Goal: Understand process/instructions

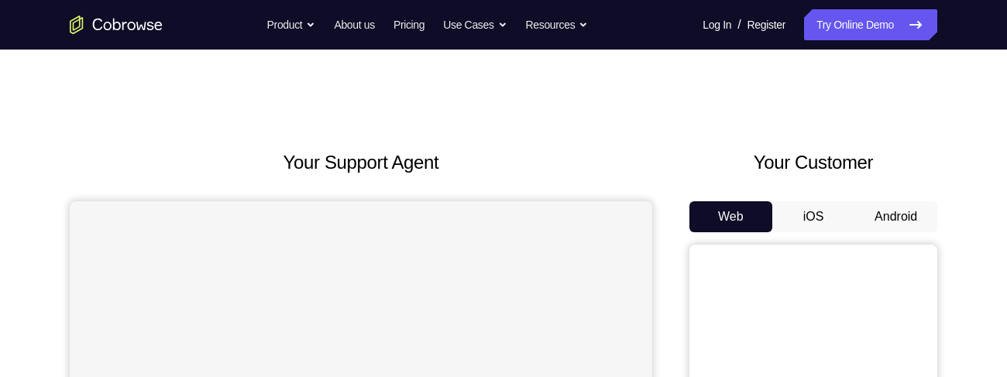
click at [884, 210] on button "Android" at bounding box center [895, 216] width 83 height 31
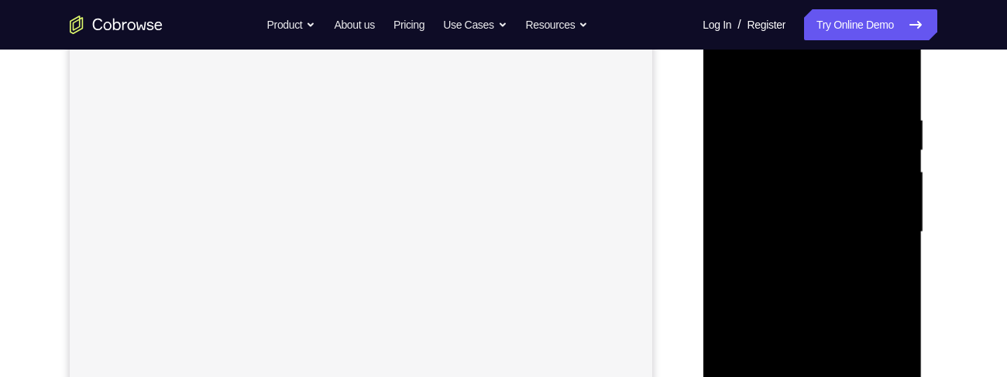
scroll to position [506, 0]
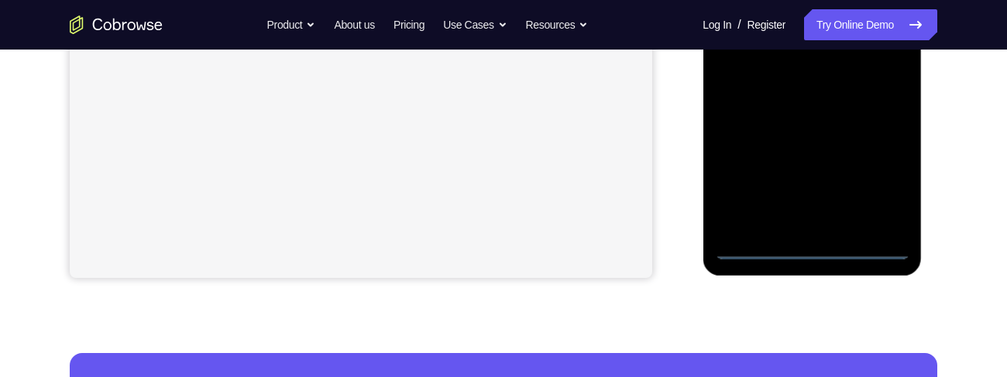
click at [882, 191] on div at bounding box center [811, 43] width 195 height 434
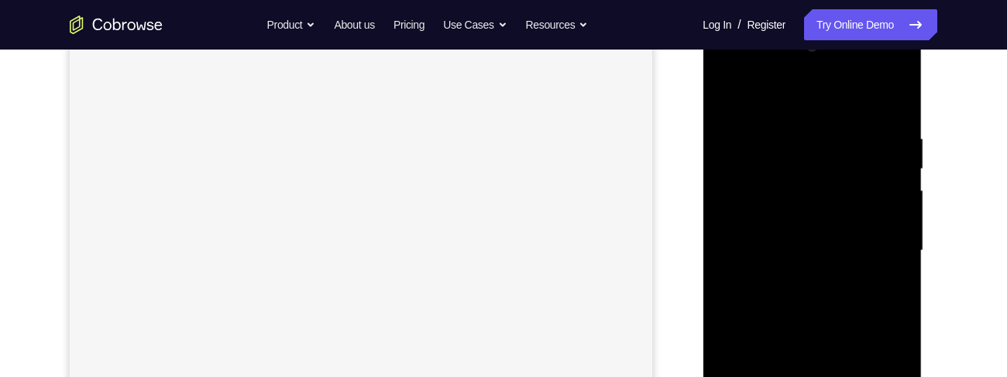
scroll to position [199, 0]
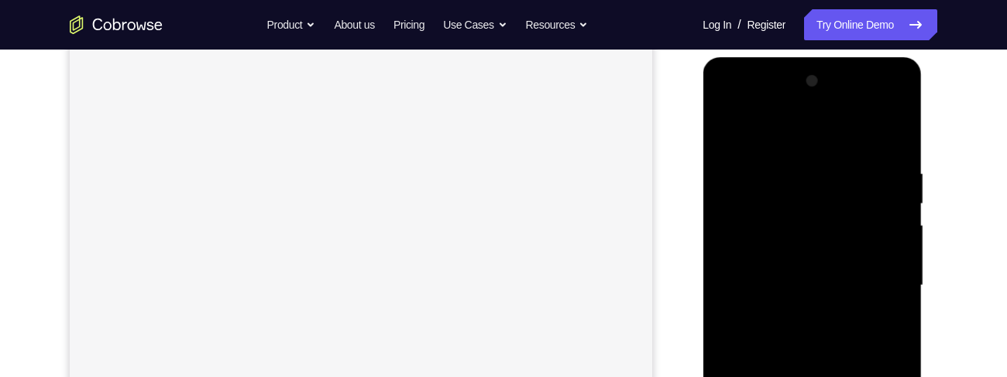
click at [774, 132] on div at bounding box center [811, 286] width 195 height 434
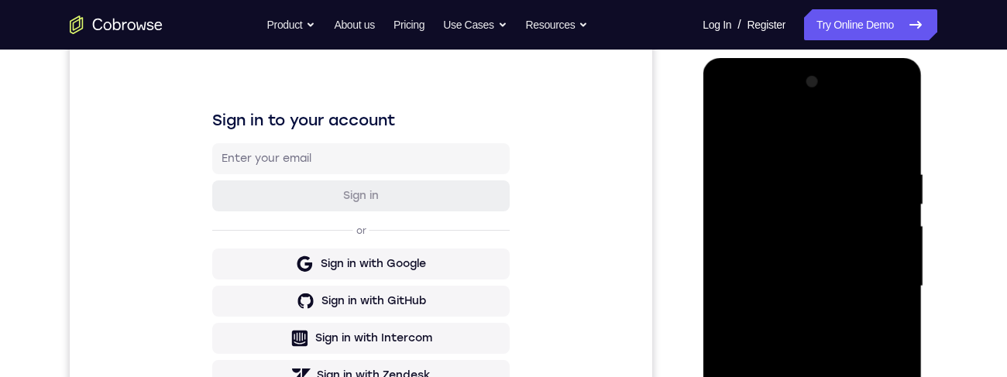
click at [766, 129] on div at bounding box center [811, 287] width 195 height 434
click at [864, 279] on div at bounding box center [811, 287] width 195 height 434
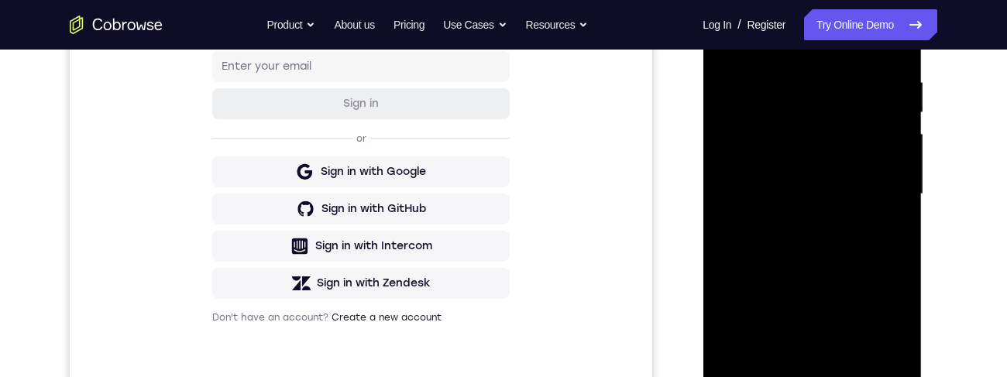
scroll to position [359, 0]
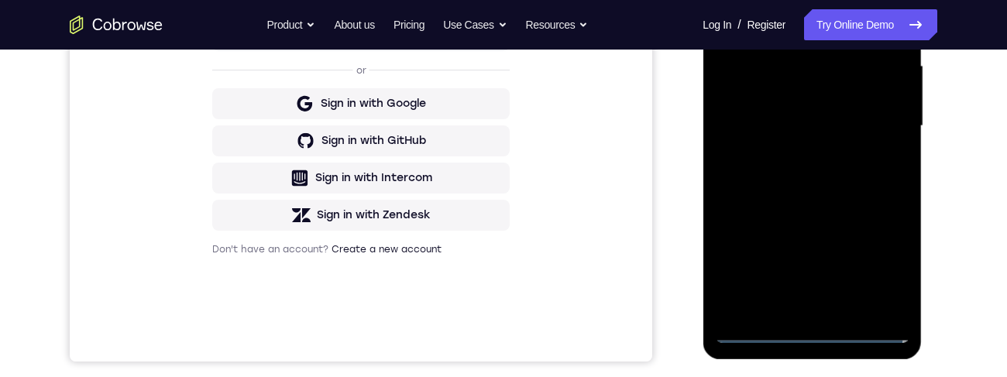
click at [808, 163] on div at bounding box center [811, 126] width 195 height 434
click at [804, 119] on div at bounding box center [811, 126] width 195 height 434
click at [801, 94] on div at bounding box center [811, 126] width 195 height 434
click at [823, 124] on div at bounding box center [811, 126] width 195 height 434
click at [819, 184] on div at bounding box center [811, 126] width 195 height 434
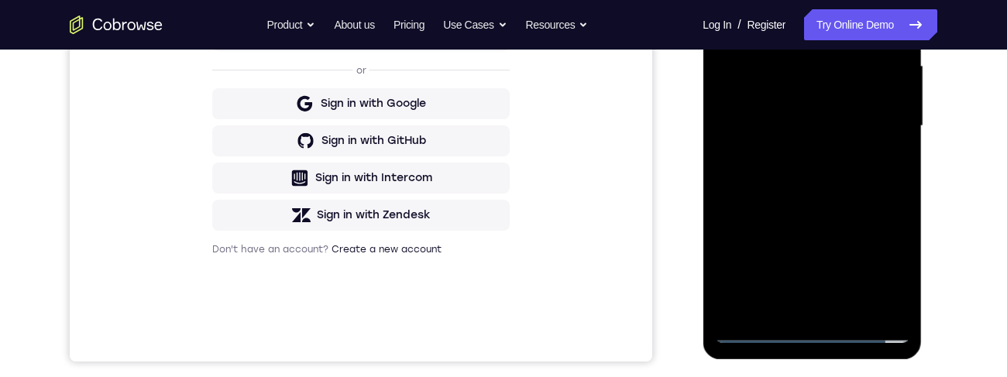
click at [816, 172] on div at bounding box center [811, 126] width 195 height 434
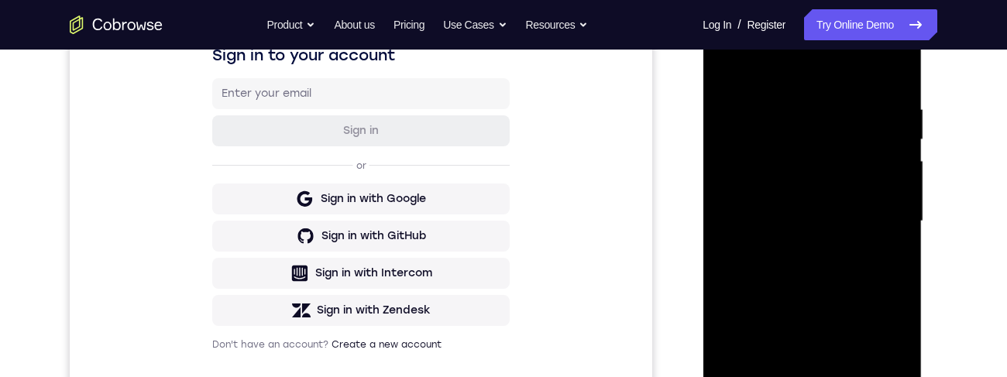
scroll to position [306, 0]
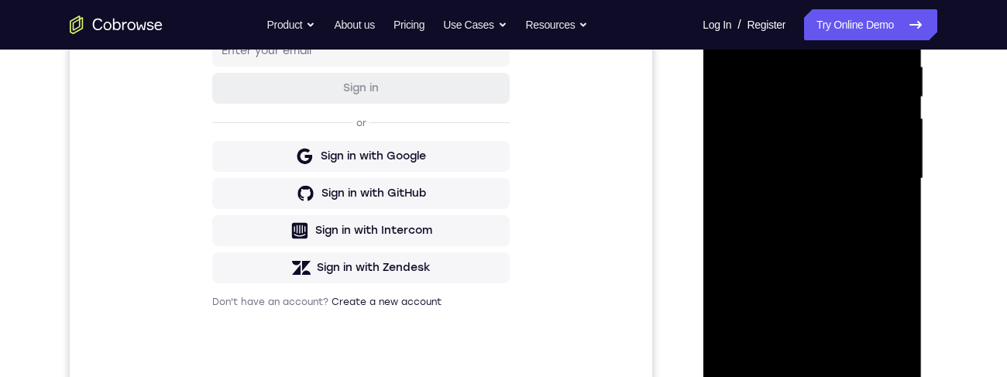
click at [826, 236] on div at bounding box center [811, 179] width 195 height 434
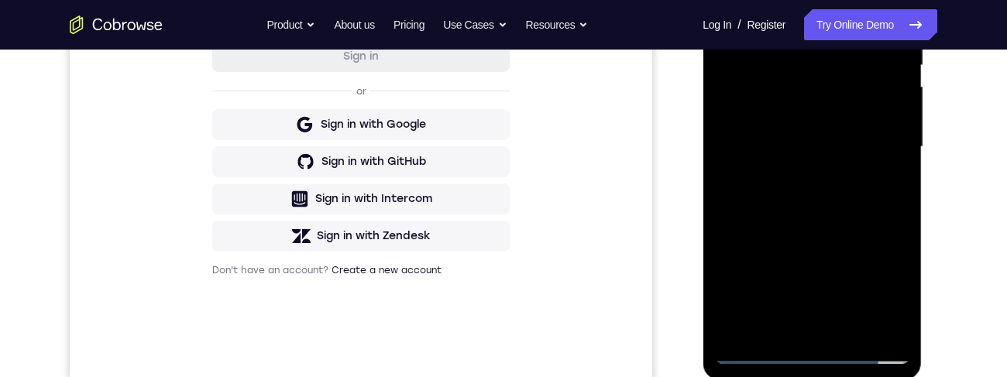
click at [850, 333] on div at bounding box center [811, 147] width 195 height 434
click at [830, 225] on div at bounding box center [811, 147] width 195 height 434
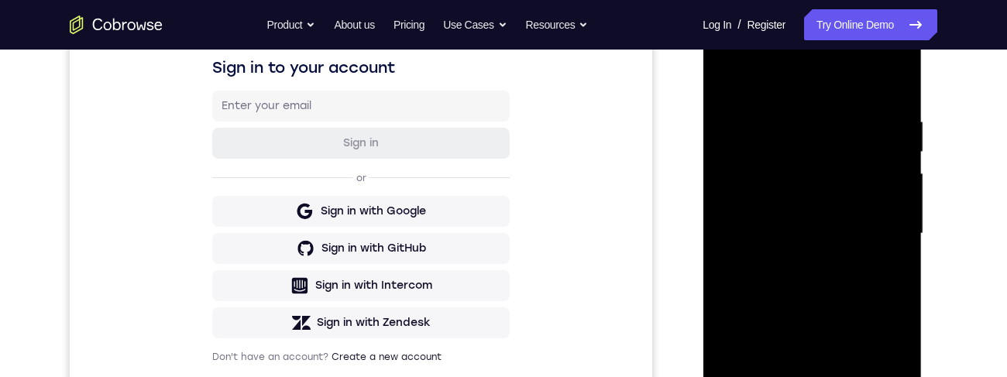
click at [745, 77] on div at bounding box center [811, 234] width 195 height 434
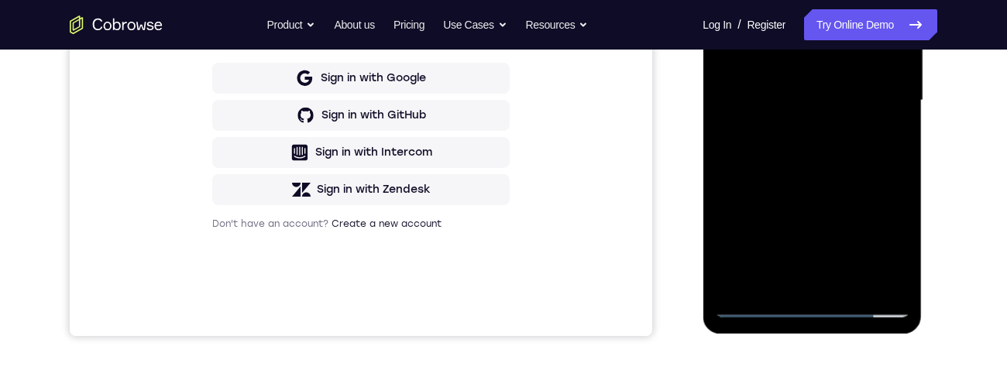
scroll to position [315, 0]
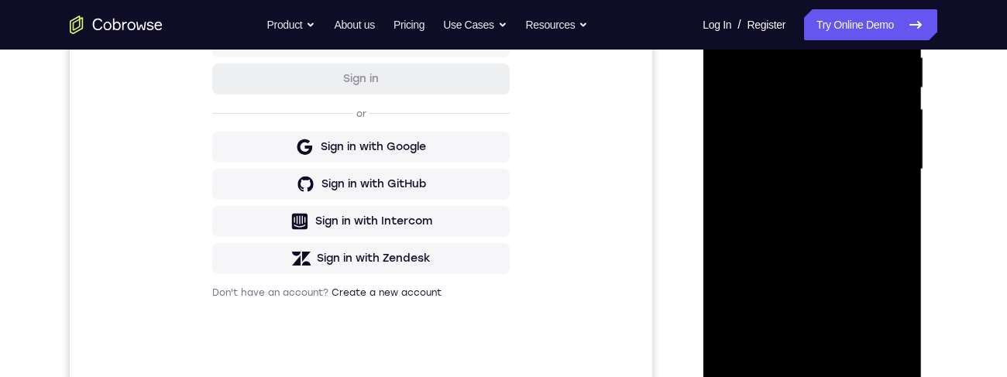
click at [991, 165] on div "Your Support Agent Your Customer Web iOS Android Next Steps We’d be happy to gi…" at bounding box center [503, 244] width 991 height 1021
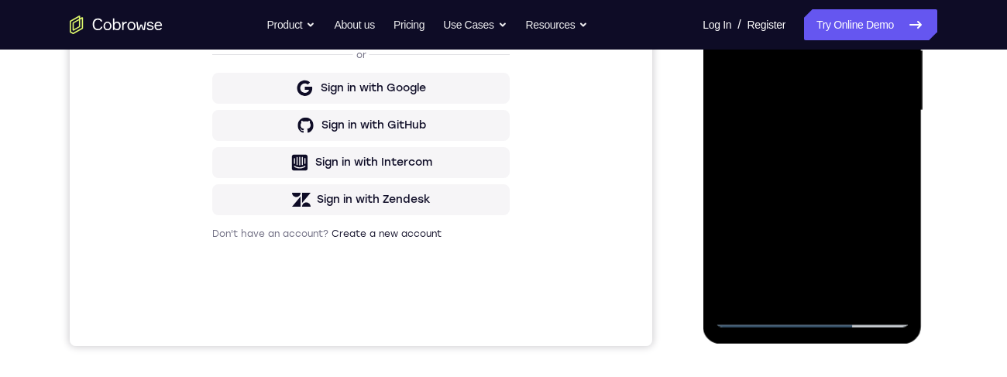
scroll to position [376, 0]
